Goal: Communication & Community: Answer question/provide support

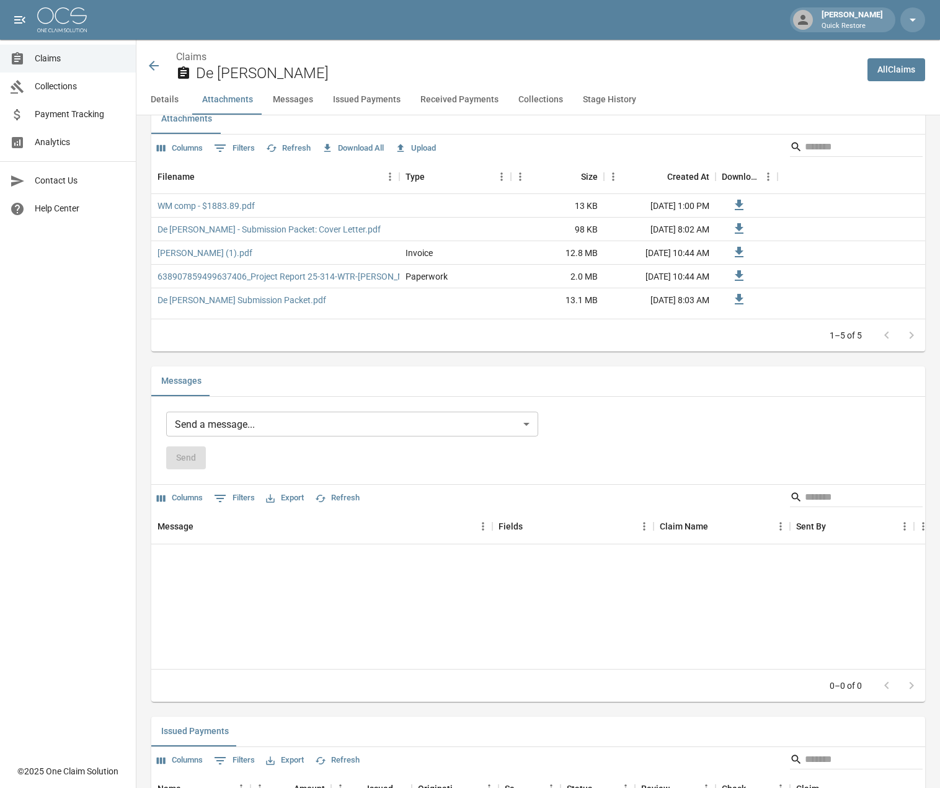
scroll to position [744, 0]
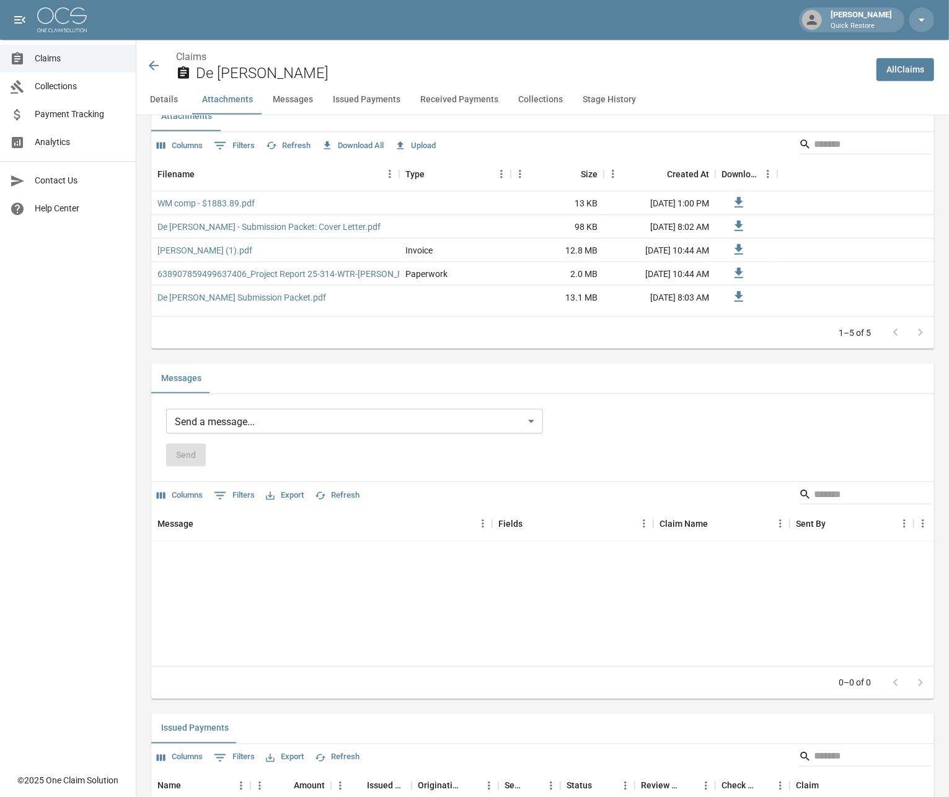
click at [234, 451] on body "[PERSON_NAME] Quick Restore Claims Collections Payment Tracking Analytics Conta…" at bounding box center [474, 508] width 949 height 2505
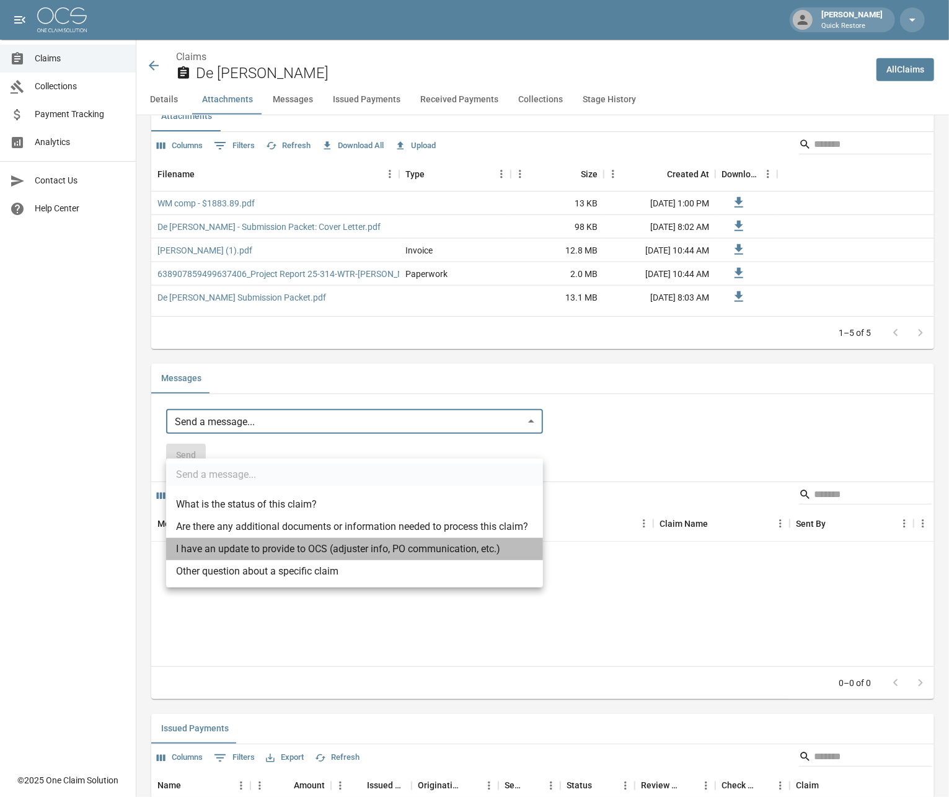
drag, startPoint x: 192, startPoint y: 557, endPoint x: 190, endPoint y: 547, distance: 10.1
click at [192, 553] on li "I have an update to provide to OCS (adjuster info, PO communication, etc.)" at bounding box center [354, 549] width 377 height 22
type input "**********"
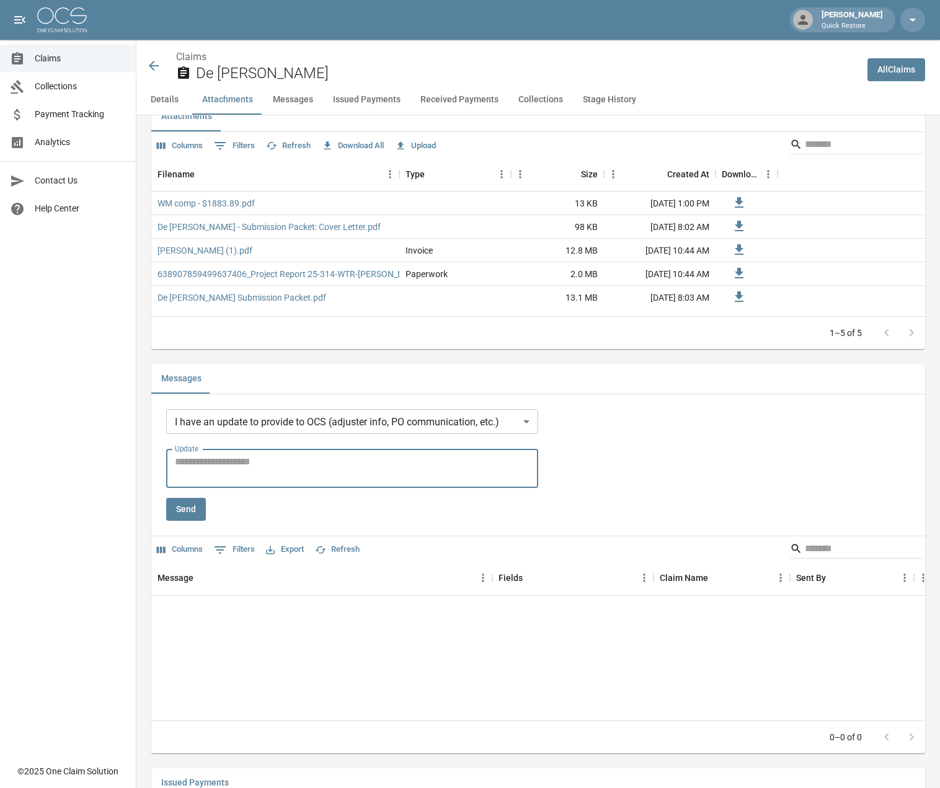
click at [201, 483] on textarea "Update" at bounding box center [352, 468] width 355 height 29
type textarea "**********"
click at [187, 521] on button "Send" at bounding box center [186, 509] width 40 height 23
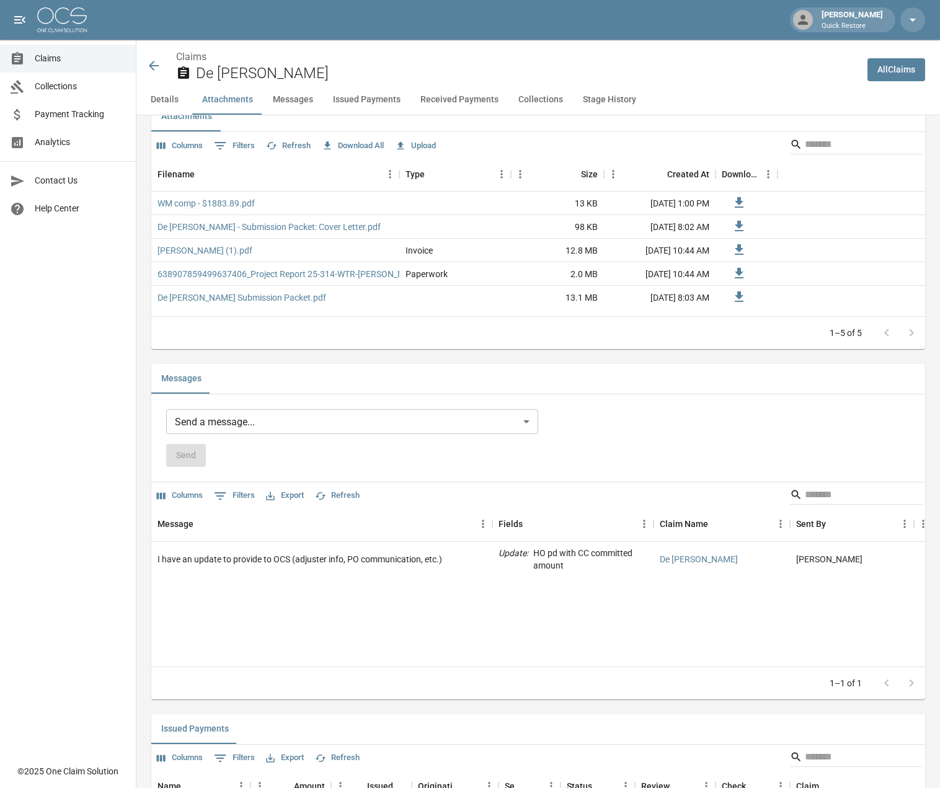
click at [154, 61] on icon at bounding box center [153, 65] width 15 height 15
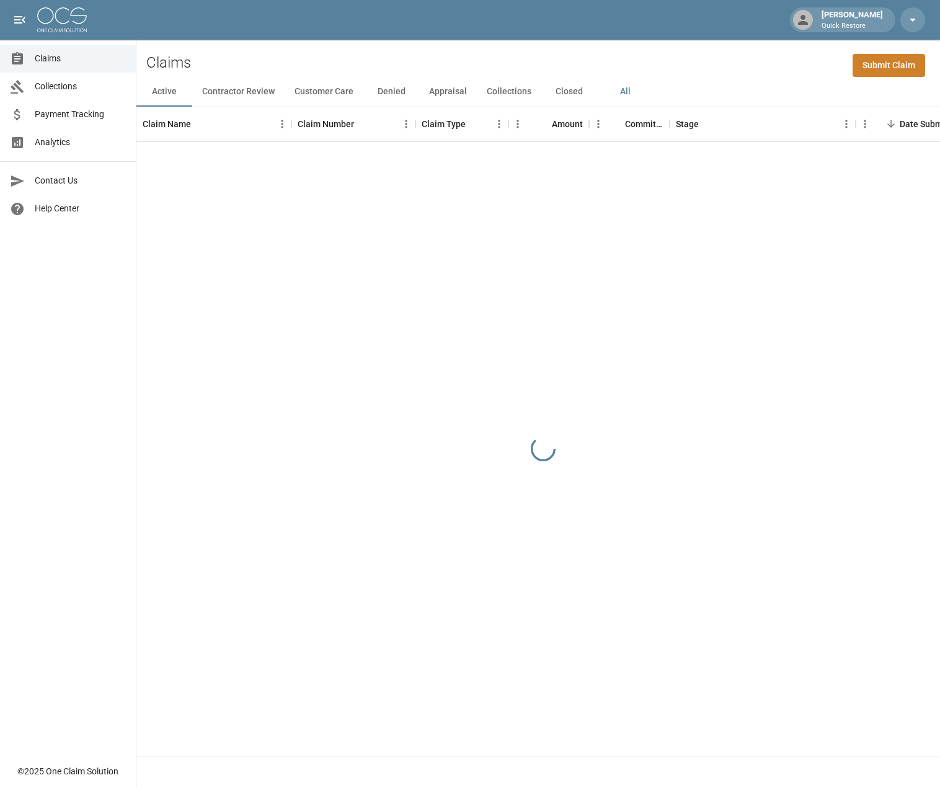
scroll to position [0, 0]
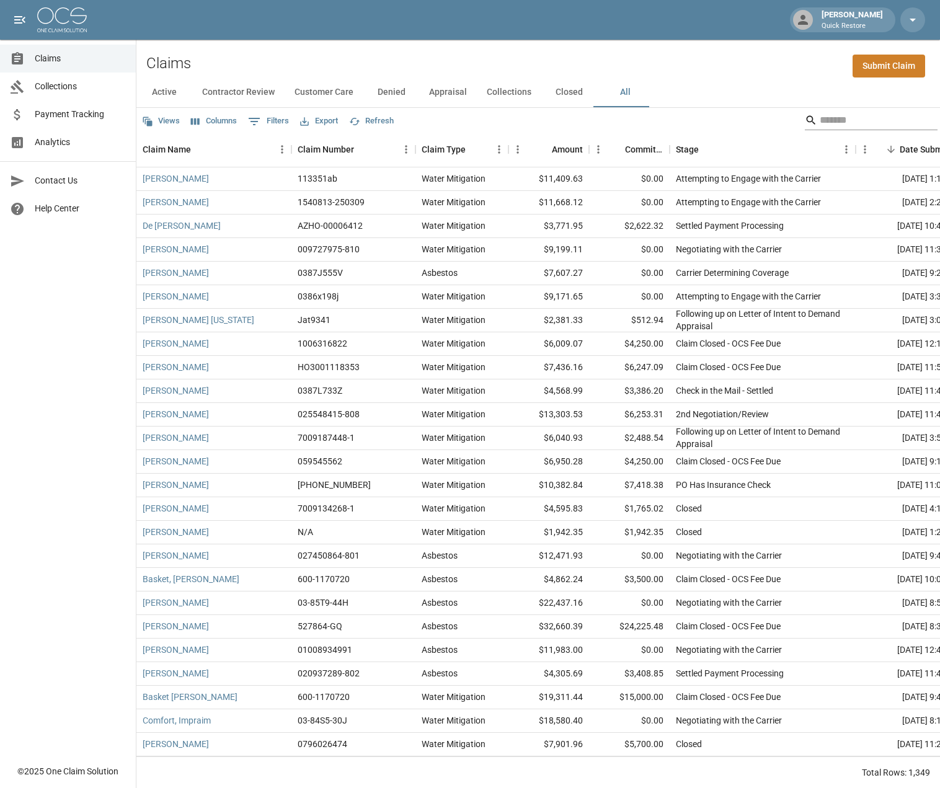
click at [811, 123] on icon "Search" at bounding box center [810, 119] width 9 height 9
click at [812, 121] on icon "Search" at bounding box center [810, 120] width 12 height 12
click at [833, 120] on input "Search" at bounding box center [868, 120] width 99 height 20
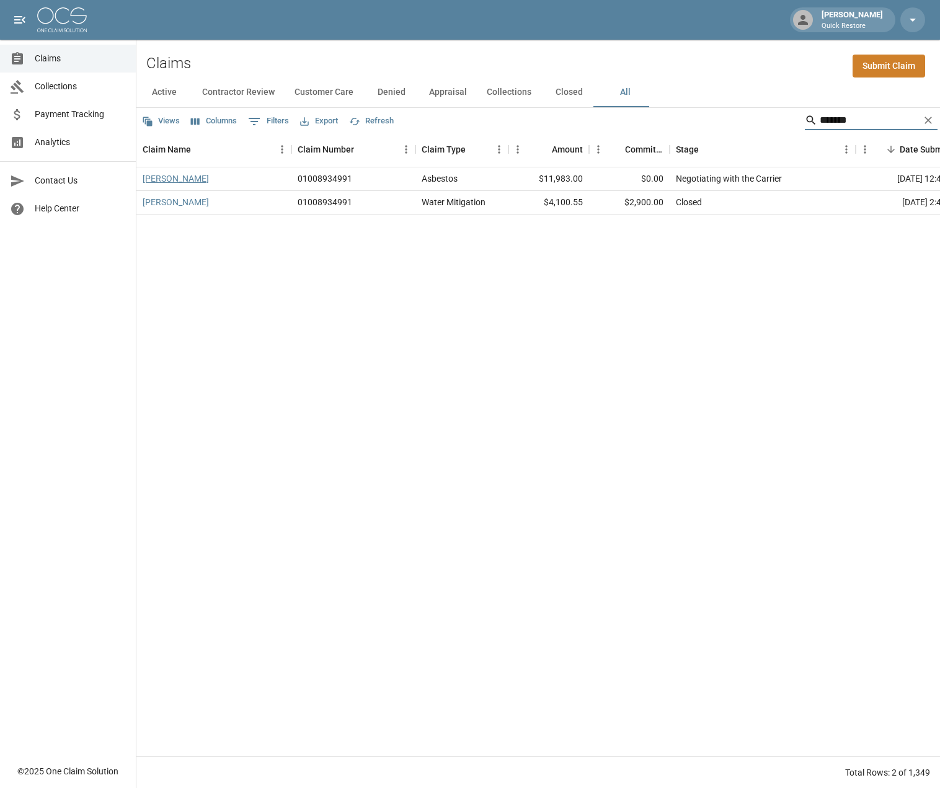
type input "*******"
click at [190, 180] on link "[PERSON_NAME]" at bounding box center [176, 178] width 66 height 12
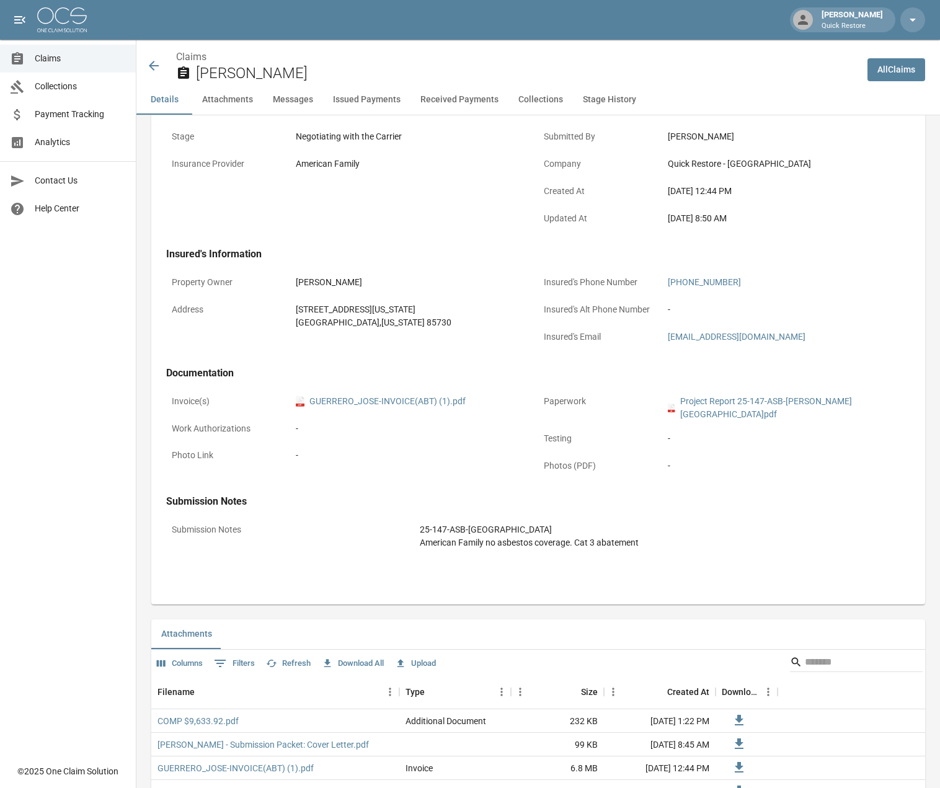
scroll to position [248, 0]
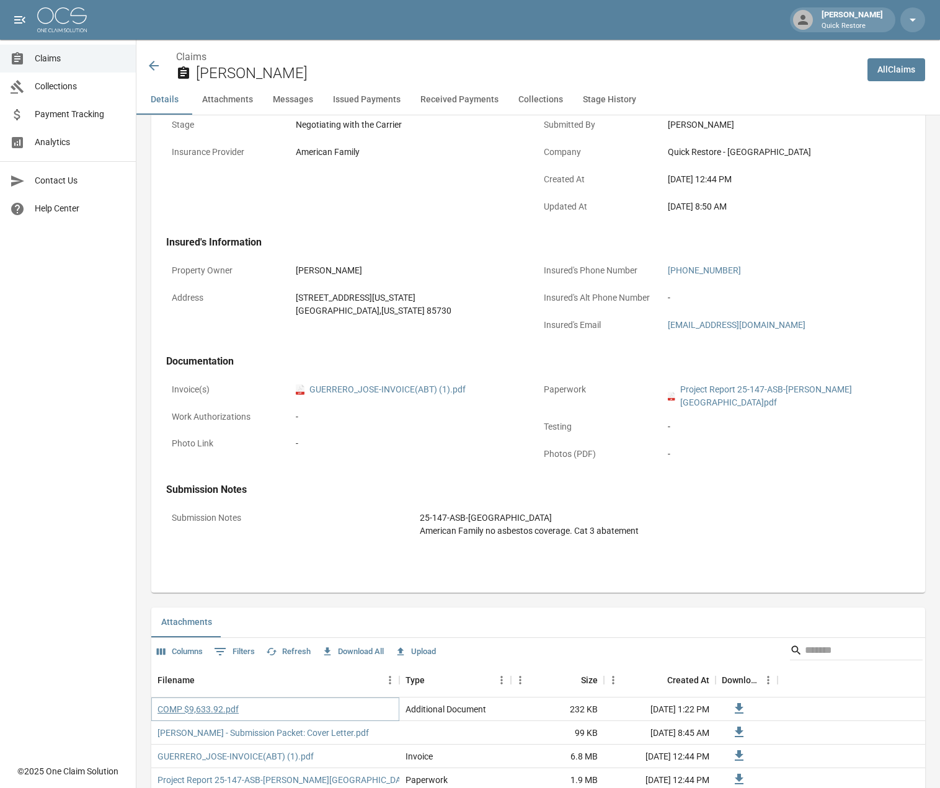
click at [181, 703] on link "COMP $9,633.92.pdf" at bounding box center [197, 709] width 81 height 12
